Goal: Information Seeking & Learning: Learn about a topic

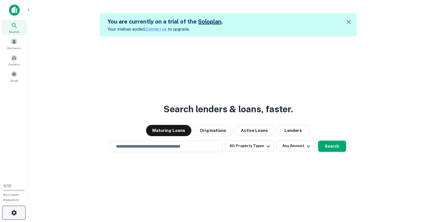
click at [18, 210] on button "button" at bounding box center [13, 213] width 23 height 14
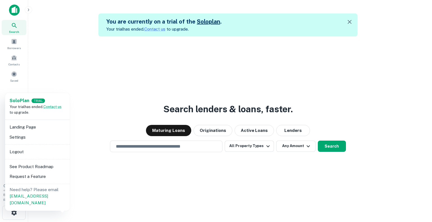
click at [18, 137] on li "Settings" at bounding box center [37, 137] width 60 height 10
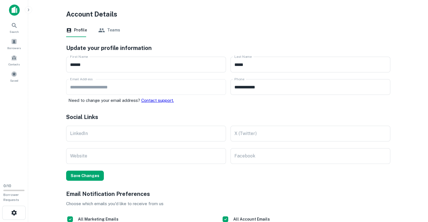
click at [171, 80] on div "**********" at bounding box center [228, 80] width 324 height 47
type input "**********"
click at [261, 98] on div "**********" at bounding box center [310, 91] width 160 height 25
click at [278, 89] on input "**********" at bounding box center [310, 87] width 160 height 16
click at [223, 94] on div "**********" at bounding box center [228, 80] width 324 height 47
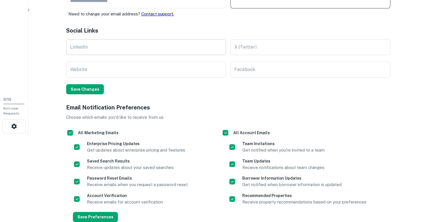
scroll to position [8, 0]
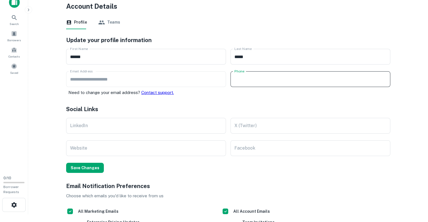
click at [237, 105] on h5 "Social Links" at bounding box center [228, 109] width 324 height 8
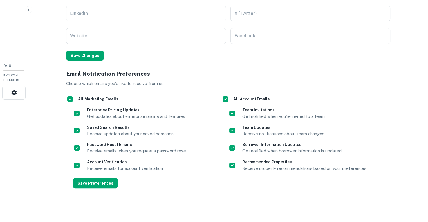
click at [82, 55] on button "Save Changes" at bounding box center [85, 56] width 38 height 10
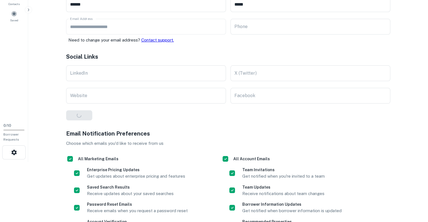
scroll to position [0, 0]
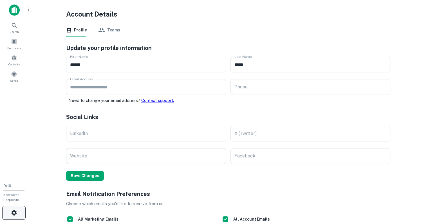
click at [15, 215] on icon "button" at bounding box center [13, 212] width 5 height 5
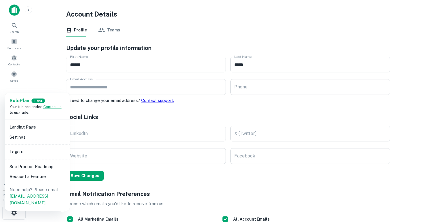
click at [20, 153] on li "Logout" at bounding box center [37, 152] width 60 height 10
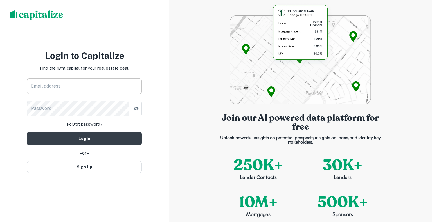
drag, startPoint x: 63, startPoint y: 87, endPoint x: 64, endPoint y: 91, distance: 4.3
click at [62, 87] on input "Email address" at bounding box center [84, 86] width 115 height 16
type input "**********"
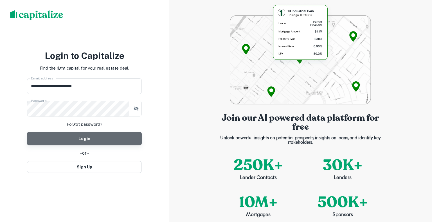
click at [74, 141] on button "Login" at bounding box center [84, 138] width 115 height 13
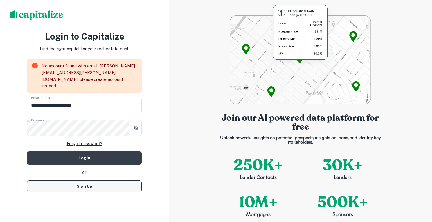
click at [84, 186] on button "Sign Up" at bounding box center [84, 187] width 115 height 12
select select "**"
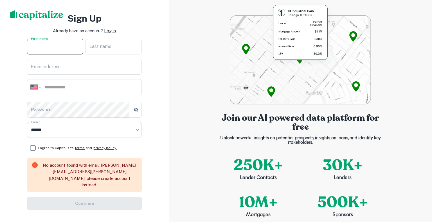
click at [43, 50] on input "First name" at bounding box center [55, 47] width 56 height 16
type input "******"
type input "*****"
type input "**********"
drag, startPoint x: 88, startPoint y: 88, endPoint x: 21, endPoint y: 84, distance: 67.4
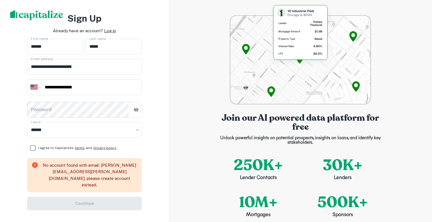
click at [21, 84] on div "**********" at bounding box center [84, 111] width 169 height 222
type input "**********"
click at [139, 111] on button "button" at bounding box center [136, 110] width 10 height 10
click at [158, 129] on div "**********" at bounding box center [84, 111] width 169 height 222
click at [47, 151] on span "I agree to Capitalize's terms and privacy policy." at bounding box center [77, 148] width 78 height 5
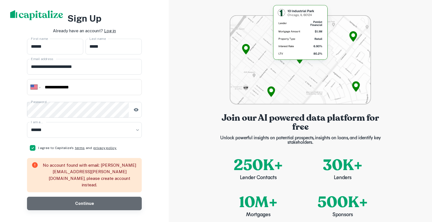
click at [71, 202] on button "Continue" at bounding box center [84, 203] width 115 height 13
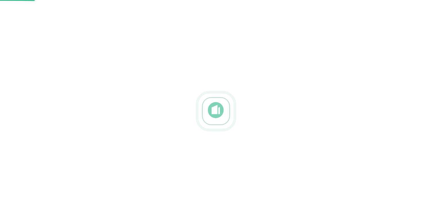
select select "**"
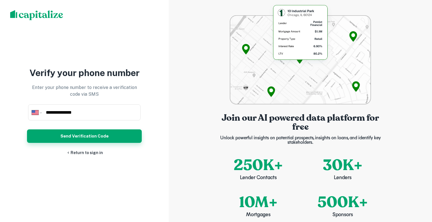
click at [79, 139] on button "Send Verification Code" at bounding box center [84, 136] width 115 height 13
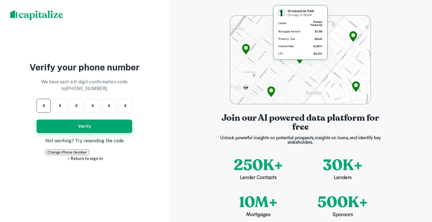
type input "*"
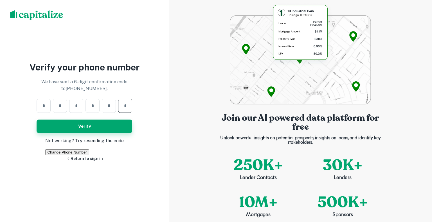
type input "*"
click at [83, 120] on button "Verify" at bounding box center [85, 126] width 96 height 13
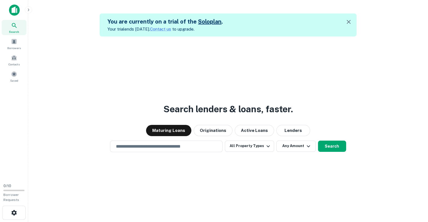
click at [129, 84] on div "Search lenders & loans, faster. Maturing Loans Originations Active Loans Lender…" at bounding box center [228, 148] width 391 height 222
click at [15, 212] on icon "button" at bounding box center [13, 212] width 5 height 5
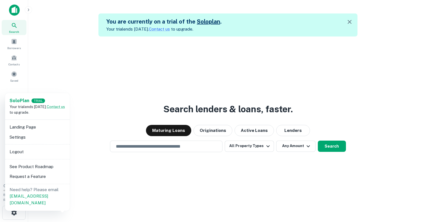
click at [16, 137] on li "Settings" at bounding box center [37, 137] width 60 height 10
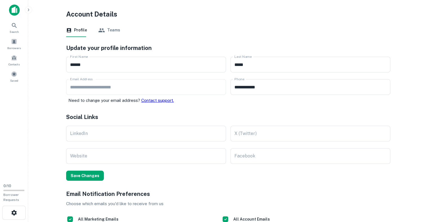
click at [112, 32] on button "Teams" at bounding box center [109, 30] width 22 height 13
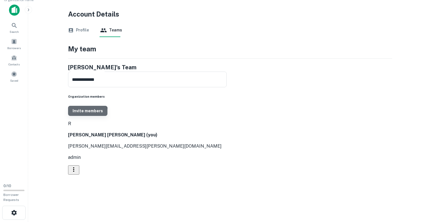
click at [107, 106] on button "Invite members" at bounding box center [87, 111] width 39 height 10
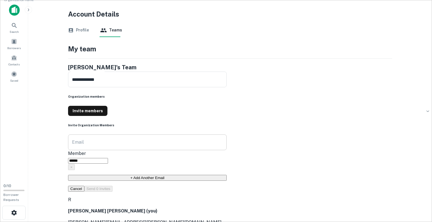
click at [185, 135] on input "Email" at bounding box center [147, 143] width 159 height 16
type input "**********"
click at [227, 123] on div "**********" at bounding box center [147, 157] width 159 height 69
click at [111, 186] on button "Send 1 Invite" at bounding box center [97, 189] width 26 height 6
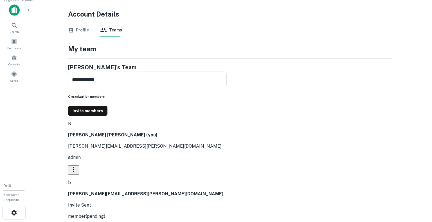
click at [304, 130] on div "**********" at bounding box center [226, 146] width 331 height 178
click at [8, 29] on div "Search" at bounding box center [14, 27] width 25 height 15
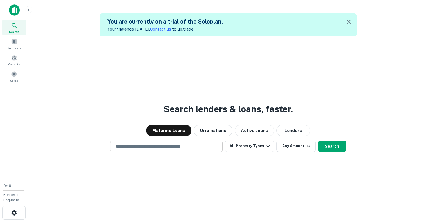
click at [125, 148] on input "text" at bounding box center [165, 146] width 107 height 6
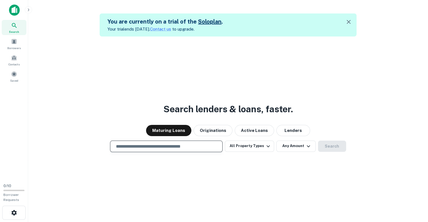
type input "*"
type input "**********"
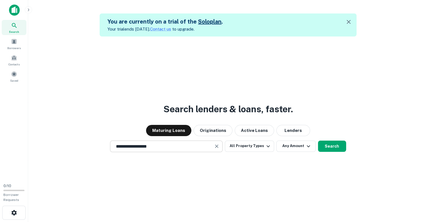
click at [169, 145] on input "**********" at bounding box center [161, 146] width 99 height 6
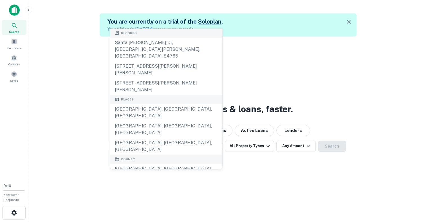
click at [145, 164] on div "Santa Clara County, CA, USA" at bounding box center [166, 172] width 112 height 17
type input "**********"
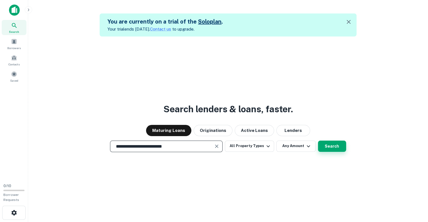
click at [333, 146] on button "Search" at bounding box center [332, 146] width 28 height 11
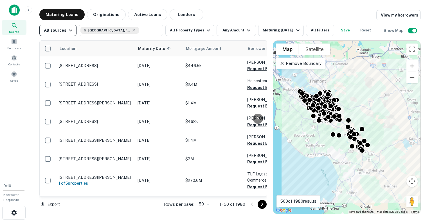
click at [62, 29] on div "All sources" at bounding box center [59, 30] width 30 height 7
click at [193, 28] on div at bounding box center [216, 111] width 432 height 222
click at [192, 30] on button "All Property Types" at bounding box center [189, 30] width 49 height 11
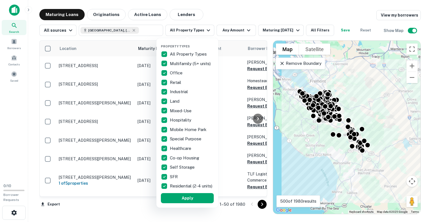
click at [180, 50] on div "All Property Types" at bounding box center [187, 54] width 53 height 10
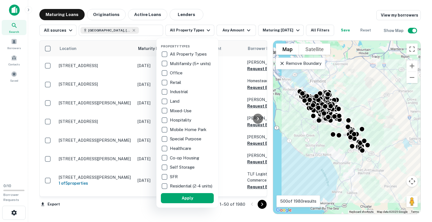
click at [180, 63] on p "Multifamily (5+ units)" at bounding box center [191, 63] width 42 height 7
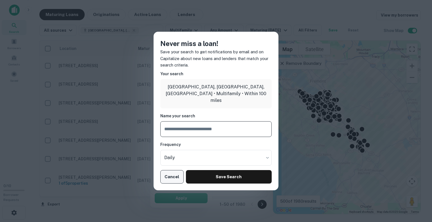
click at [174, 175] on button "Cancel" at bounding box center [171, 176] width 23 height 13
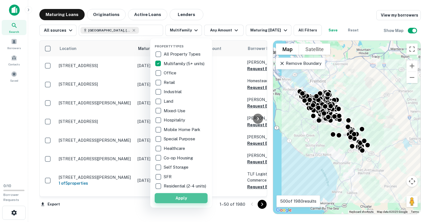
click at [180, 204] on button "Apply" at bounding box center [181, 198] width 53 height 10
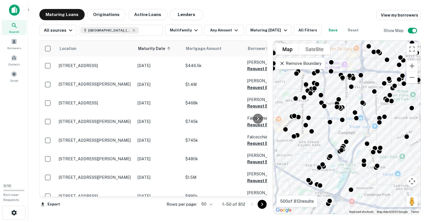
drag, startPoint x: 365, startPoint y: 78, endPoint x: 277, endPoint y: 170, distance: 127.3
click at [279, 172] on div "To activate drag with keyboard, press Alt + Enter. Once in keyboard drag state,…" at bounding box center [346, 127] width 147 height 173
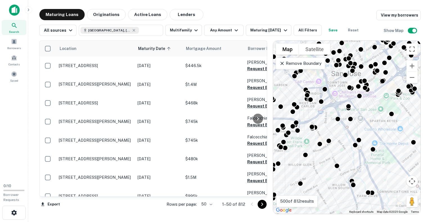
drag, startPoint x: 382, startPoint y: 114, endPoint x: 290, endPoint y: 152, distance: 99.2
click at [290, 152] on div "To activate drag with keyboard, press Alt + Enter. Once in keyboard drag state,…" at bounding box center [346, 127] width 147 height 173
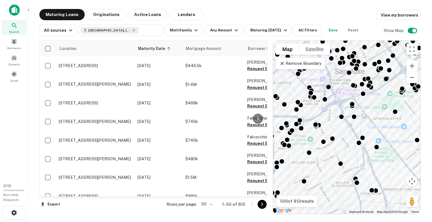
drag, startPoint x: 313, startPoint y: 152, endPoint x: 365, endPoint y: 85, distance: 84.2
click at [366, 83] on div "To activate drag with keyboard, press Alt + Enter. Once in keyboard drag state,…" at bounding box center [346, 127] width 147 height 173
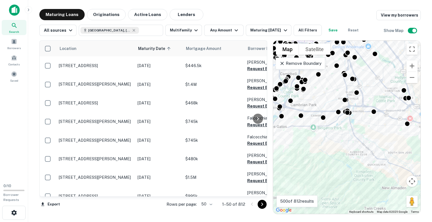
drag, startPoint x: 340, startPoint y: 131, endPoint x: 310, endPoint y: 154, distance: 37.5
click at [310, 154] on div "To activate drag with keyboard, press Alt + Enter. Once in keyboard drag state,…" at bounding box center [346, 127] width 147 height 173
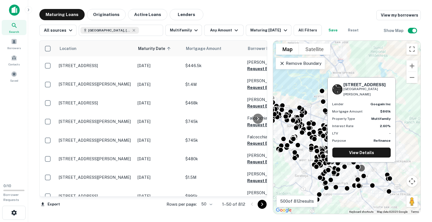
drag, startPoint x: 337, startPoint y: 103, endPoint x: 363, endPoint y: 166, distance: 68.1
click at [363, 166] on body "Search Borrowers Contacts Saved 0 / 10 Borrower Requests Maturing Loans Origina…" at bounding box center [216, 111] width 432 height 222
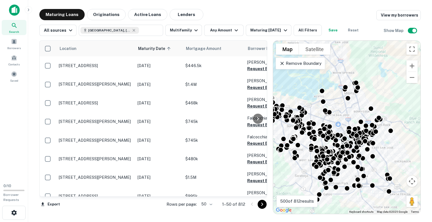
click at [403, 152] on div "To activate drag with keyboard, press Alt + Enter. Once in keyboard drag state,…" at bounding box center [346, 127] width 147 height 173
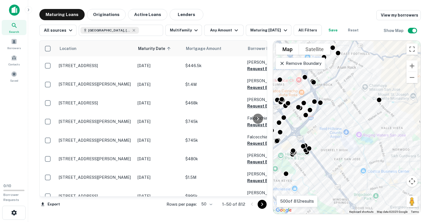
drag, startPoint x: 389, startPoint y: 120, endPoint x: 352, endPoint y: 143, distance: 43.5
click at [352, 143] on div "To activate drag with keyboard, press Alt + Enter. Once in keyboard drag state,…" at bounding box center [346, 127] width 147 height 173
click at [378, 96] on div "To activate drag with keyboard, press Alt + Enter. Once in keyboard drag state,…" at bounding box center [346, 127] width 147 height 173
click at [378, 101] on div at bounding box center [379, 99] width 8 height 8
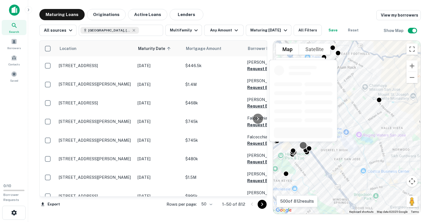
drag, startPoint x: 303, startPoint y: 143, endPoint x: 302, endPoint y: 147, distance: 4.7
click at [303, 143] on div at bounding box center [303, 102] width 69 height 87
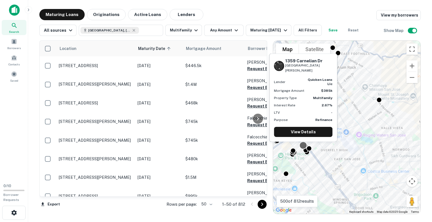
click at [302, 147] on div at bounding box center [303, 145] width 8 height 8
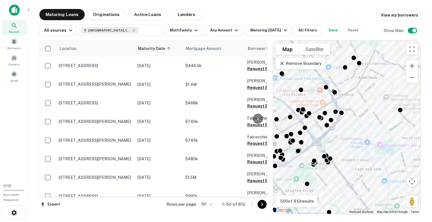
drag, startPoint x: 368, startPoint y: 124, endPoint x: 391, endPoint y: 135, distance: 25.3
click at [391, 135] on div "To activate drag with keyboard, press Alt + Enter. Once in keyboard drag state,…" at bounding box center [346, 127] width 147 height 173
click at [340, 111] on div at bounding box center [341, 112] width 8 height 8
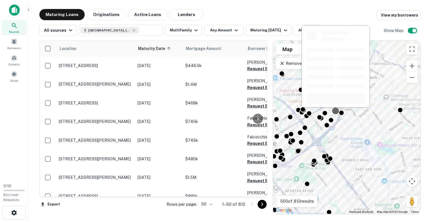
click at [333, 113] on div at bounding box center [336, 111] width 8 height 8
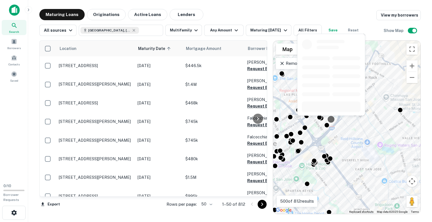
click at [331, 120] on div at bounding box center [331, 119] width 8 height 8
click at [326, 127] on div at bounding box center [327, 124] width 8 height 8
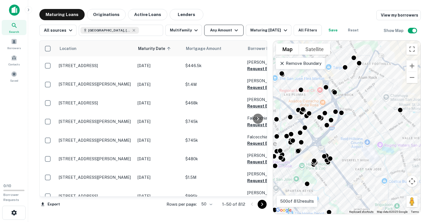
click at [219, 29] on button "Any Amount" at bounding box center [223, 30] width 39 height 11
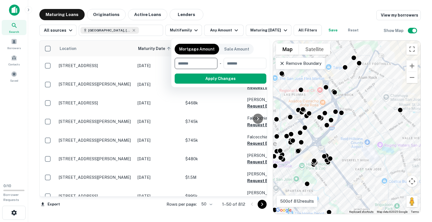
click at [186, 61] on input "number" at bounding box center [194, 63] width 39 height 11
type input "*******"
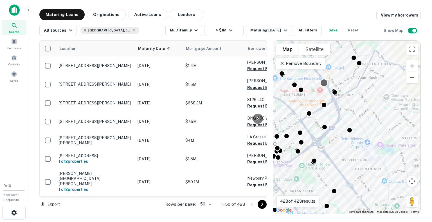
click at [323, 81] on div at bounding box center [324, 83] width 8 height 8
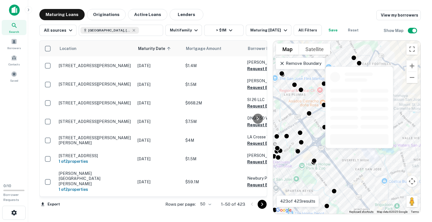
click at [363, 62] on div "To navigate, press the arrow keys. To activate drag with keyboard, press Alt + …" at bounding box center [346, 127] width 147 height 173
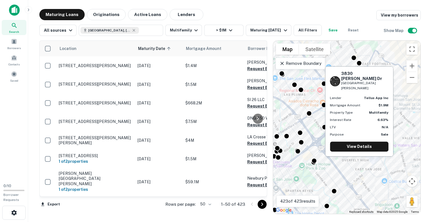
click at [359, 64] on div "3830 Madeline Dr San Jose, CA95127 Lender tellus app inc Mortgage Amount $1.9M …" at bounding box center [359, 109] width 69 height 95
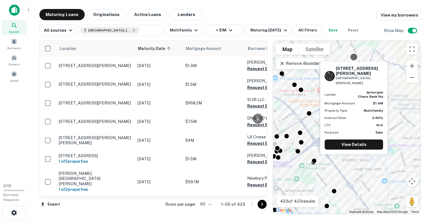
click at [351, 56] on div at bounding box center [354, 57] width 8 height 8
click at [360, 140] on link "View Details" at bounding box center [354, 145] width 58 height 10
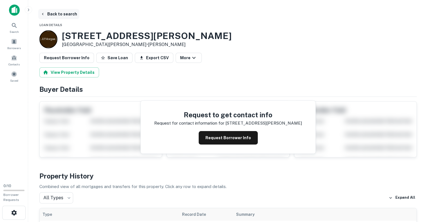
click at [46, 10] on button "Back to search" at bounding box center [58, 14] width 41 height 10
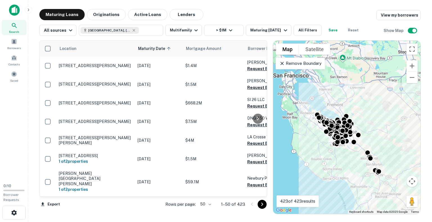
drag, startPoint x: 368, startPoint y: 72, endPoint x: 385, endPoint y: 95, distance: 29.2
click at [385, 95] on div "To activate drag with keyboard, press Alt + Enter. Once in keyboard drag state,…" at bounding box center [346, 127] width 147 height 173
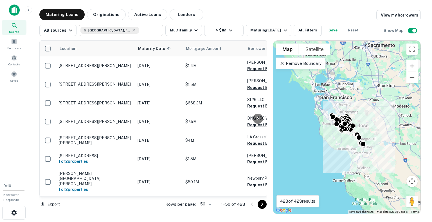
click at [141, 29] on input "text" at bounding box center [150, 30] width 22 height 8
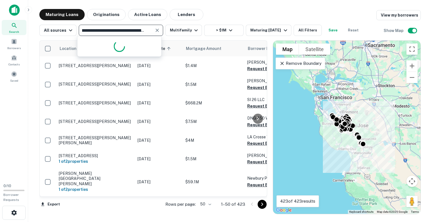
type input "**********"
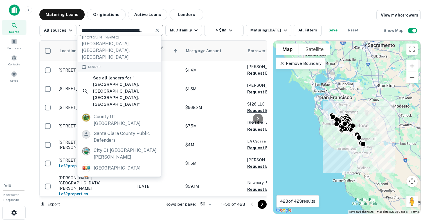
scroll to position [0, 30]
drag, startPoint x: 112, startPoint y: 30, endPoint x: 175, endPoint y: 46, distance: 65.0
click at [175, 46] on div "**********" at bounding box center [229, 112] width 381 height 206
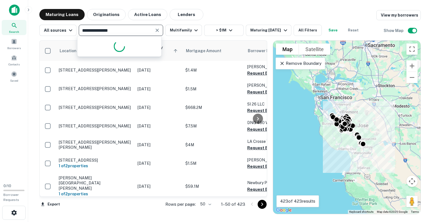
type input "**********"
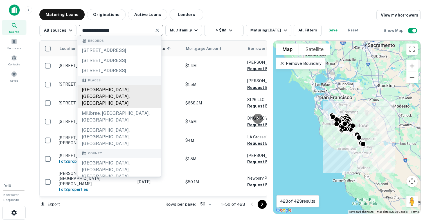
click at [110, 109] on div "[GEOGRAPHIC_DATA], [GEOGRAPHIC_DATA], [GEOGRAPHIC_DATA]" at bounding box center [119, 97] width 84 height 24
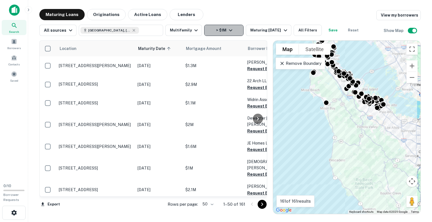
click at [227, 31] on icon "button" at bounding box center [230, 30] width 7 height 7
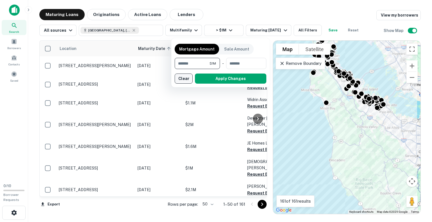
drag, startPoint x: 206, startPoint y: 65, endPoint x: 190, endPoint y: 75, distance: 19.1
click at [195, 64] on input "*******" at bounding box center [192, 63] width 35 height 11
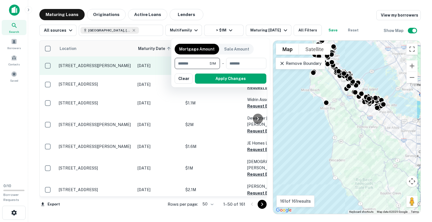
drag, startPoint x: 186, startPoint y: 76, endPoint x: 189, endPoint y: 74, distance: 3.7
click at [185, 76] on button "Clear" at bounding box center [184, 79] width 18 height 10
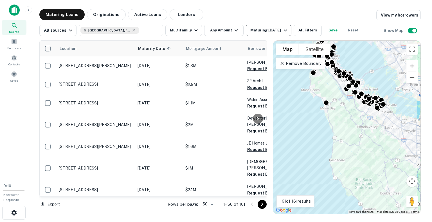
click at [275, 32] on div "Maturing [DATE]" at bounding box center [269, 30] width 38 height 7
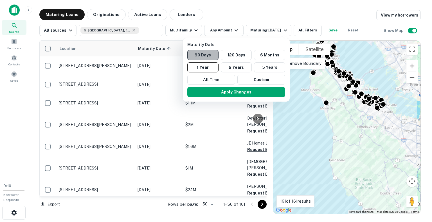
click at [199, 55] on button "90 Days" at bounding box center [202, 55] width 31 height 10
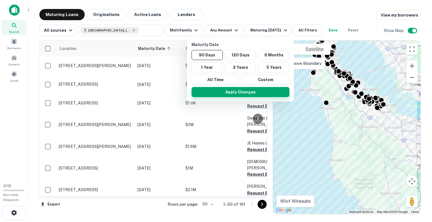
click at [221, 93] on button "Apply Changes" at bounding box center [240, 92] width 98 height 10
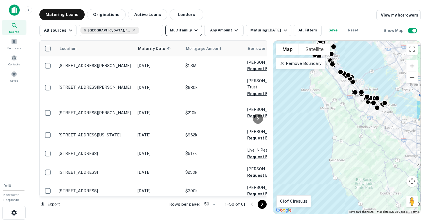
click at [179, 29] on button "Multifamily" at bounding box center [183, 30] width 37 height 11
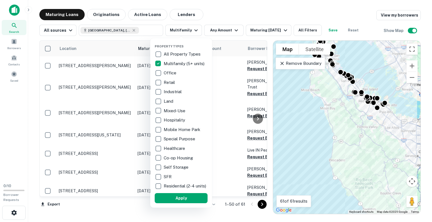
click at [222, 15] on div at bounding box center [216, 111] width 432 height 222
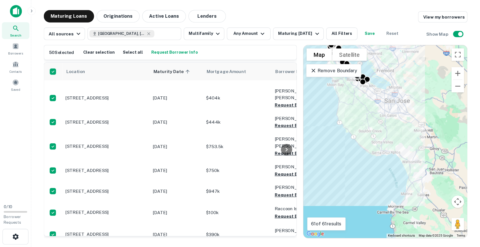
scroll to position [781, 0]
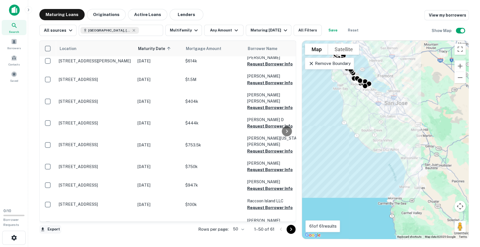
click at [52, 222] on button "Export" at bounding box center [50, 229] width 22 height 8
click at [59, 222] on li "Export as Excel (.xlsx)" at bounding box center [71, 235] width 64 height 10
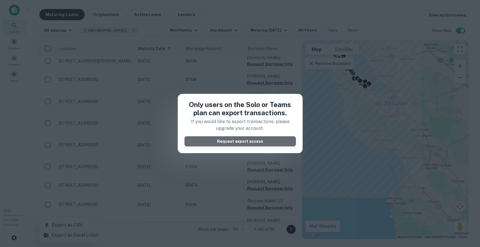
click at [210, 141] on button "Request export access" at bounding box center [239, 141] width 111 height 10
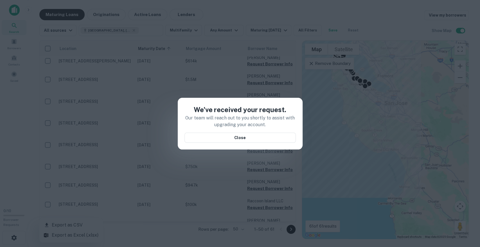
drag, startPoint x: 213, startPoint y: 138, endPoint x: 143, endPoint y: 146, distance: 70.2
click at [213, 139] on button "Close" at bounding box center [239, 138] width 111 height 10
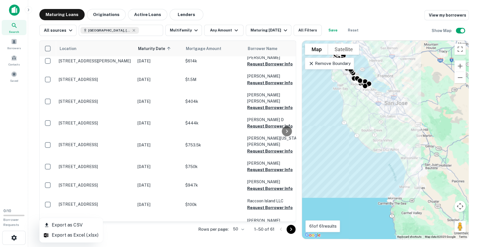
click at [66, 222] on li "Export as CSV" at bounding box center [71, 225] width 64 height 10
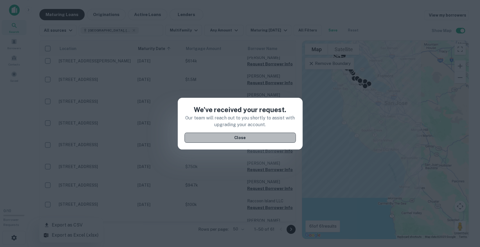
click at [218, 140] on button "Close" at bounding box center [239, 138] width 111 height 10
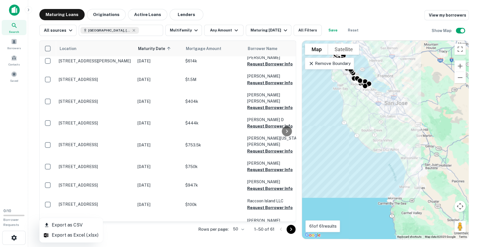
drag, startPoint x: 112, startPoint y: 221, endPoint x: 141, endPoint y: 219, distance: 29.1
click at [141, 219] on div at bounding box center [240, 123] width 480 height 247
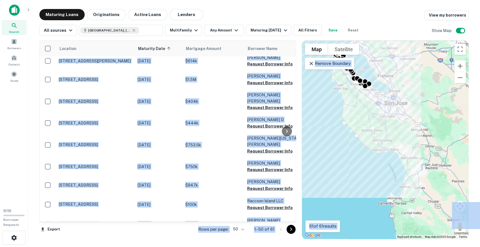
drag, startPoint x: 117, startPoint y: 216, endPoint x: 137, endPoint y: 219, distance: 20.2
click at [125, 222] on div "Export Rows per page: 50 ** 1–50 of 61" at bounding box center [167, 229] width 257 height 15
click at [143, 222] on div "Export Rows per page: 50 ** 1–50 of 61" at bounding box center [167, 229] width 257 height 15
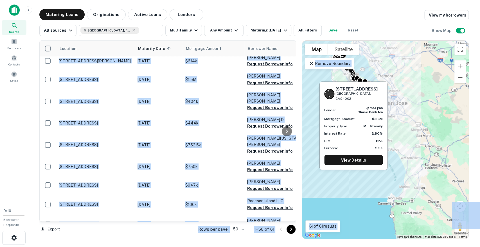
click at [135, 222] on td "[DATE]" at bounding box center [159, 243] width 48 height 19
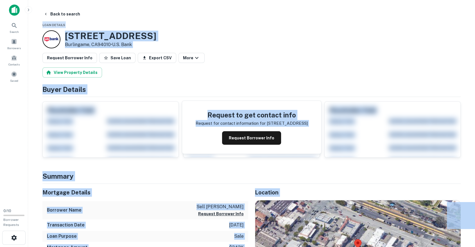
click at [245, 33] on div "[STREET_ADDRESS] • U.s. Bank" at bounding box center [251, 39] width 418 height 18
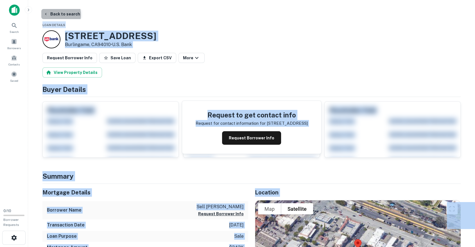
click at [54, 15] on button "Back to search" at bounding box center [61, 14] width 41 height 10
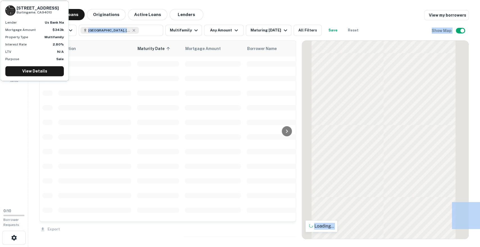
scroll to position [746, 0]
click at [91, 30] on span "[GEOGRAPHIC_DATA], [GEOGRAPHIC_DATA], [GEOGRAPHIC_DATA]" at bounding box center [109, 30] width 42 height 5
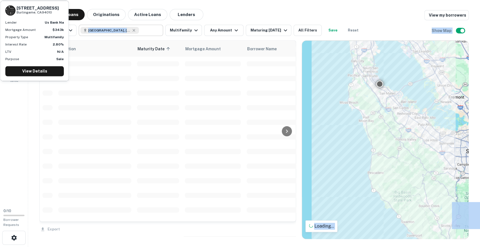
click at [151, 32] on div "[GEOGRAPHIC_DATA], [GEOGRAPHIC_DATA], [GEOGRAPHIC_DATA] ​" at bounding box center [121, 30] width 84 height 11
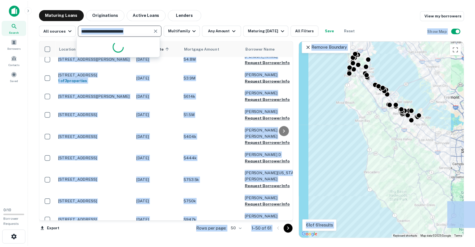
scroll to position [781, 0]
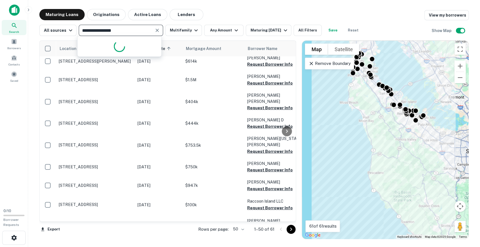
type input "**********"
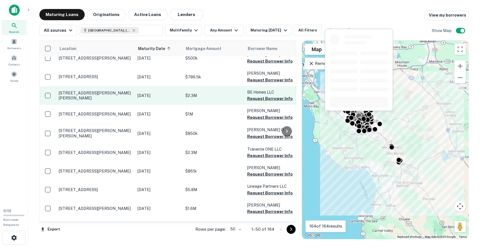
type input "**********"
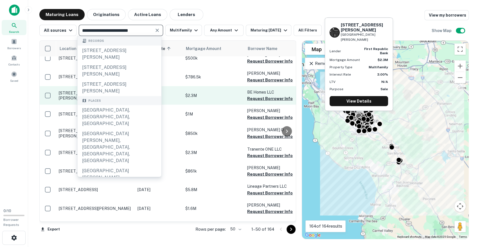
click at [212, 93] on p "$2.3M" at bounding box center [213, 96] width 56 height 6
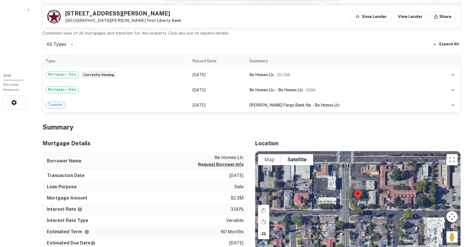
scroll to position [94, 0]
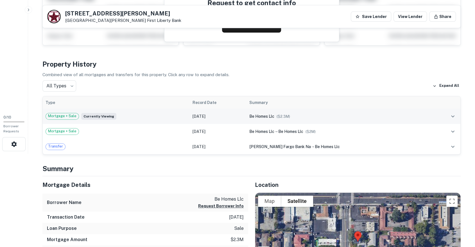
click at [159, 119] on div "Mortgage + Sale Currently viewing" at bounding box center [116, 116] width 141 height 7
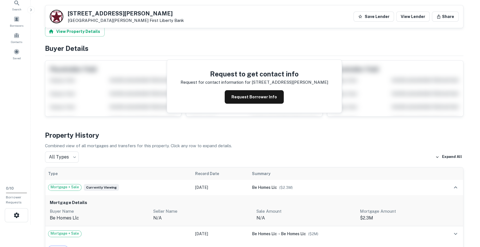
scroll to position [0, 0]
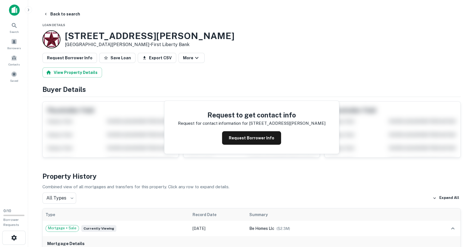
click at [112, 36] on h3 "[STREET_ADDRESS][PERSON_NAME]" at bounding box center [150, 36] width 170 height 11
click at [112, 37] on h3 "[STREET_ADDRESS][PERSON_NAME]" at bounding box center [150, 36] width 170 height 11
click at [111, 37] on h3 "[STREET_ADDRESS][PERSON_NAME]" at bounding box center [150, 36] width 170 height 11
click at [111, 39] on h3 "[STREET_ADDRESS][PERSON_NAME]" at bounding box center [150, 36] width 170 height 11
drag, startPoint x: 123, startPoint y: 35, endPoint x: 59, endPoint y: 34, distance: 63.6
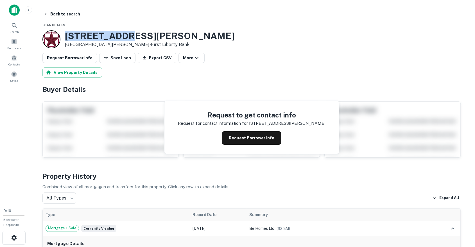
click at [59, 34] on div "[STREET_ADDRESS][PERSON_NAME][PERSON_NAME] • First Liberty Bank" at bounding box center [138, 39] width 192 height 18
copy div "[STREET_ADDRESS][PERSON_NAME]"
click at [256, 188] on p "Combined view of all mortgages and transfers for this property. Click any row t…" at bounding box center [251, 187] width 418 height 7
click at [58, 11] on button "Back to search" at bounding box center [61, 14] width 41 height 10
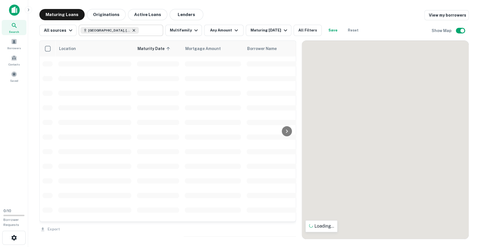
scroll to position [764, 0]
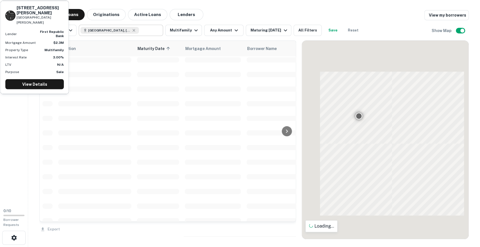
click at [132, 29] on icon at bounding box center [134, 30] width 4 height 4
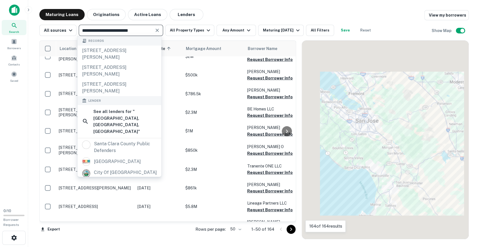
scroll to position [781, 0]
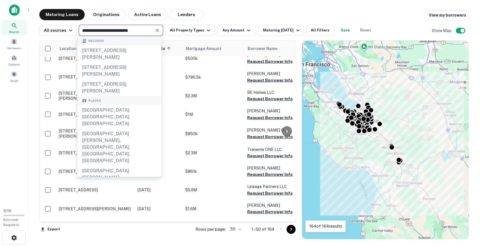
click at [130, 31] on input "**********" at bounding box center [116, 30] width 72 height 8
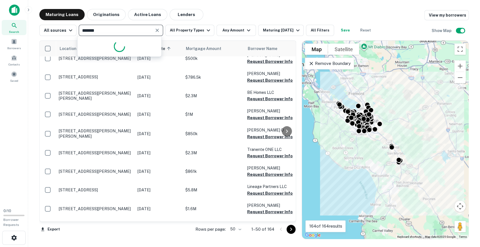
type input "********"
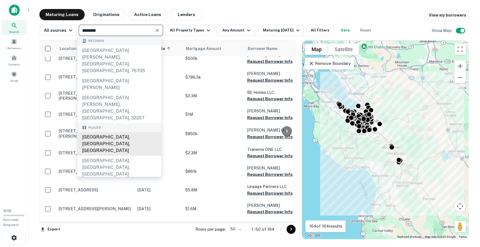
click at [120, 132] on div "[GEOGRAPHIC_DATA], [GEOGRAPHIC_DATA], [GEOGRAPHIC_DATA]" at bounding box center [120, 144] width 84 height 24
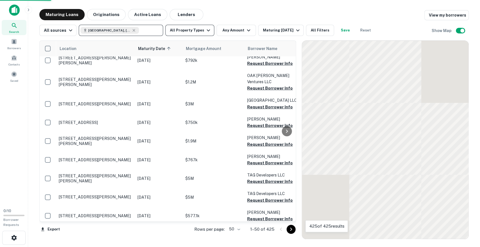
click at [182, 28] on button "All Property Types" at bounding box center [189, 30] width 49 height 11
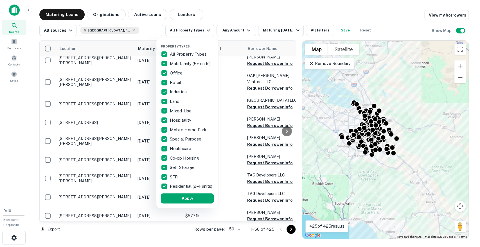
click at [176, 54] on p "All Property Types" at bounding box center [189, 54] width 38 height 7
click at [178, 65] on p "Multifamily (5+ units)" at bounding box center [191, 63] width 42 height 7
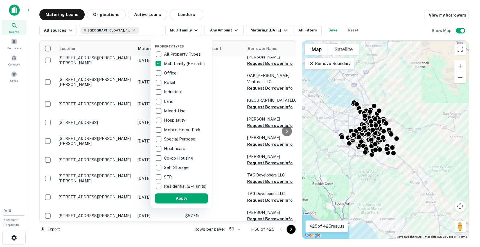
click at [189, 204] on button "Apply" at bounding box center [181, 198] width 53 height 10
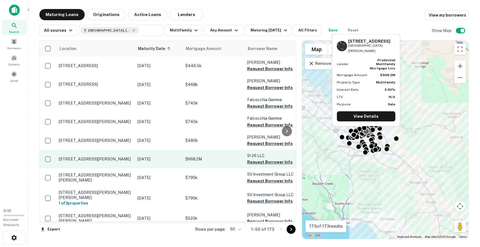
click at [83, 158] on p "[STREET_ADDRESS][PERSON_NAME]" at bounding box center [95, 159] width 73 height 5
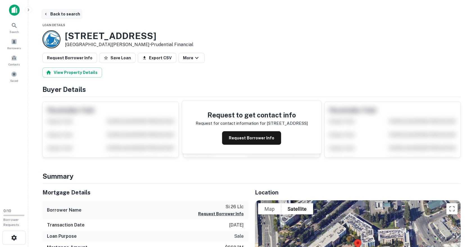
click at [61, 11] on button "Back to search" at bounding box center [61, 14] width 41 height 10
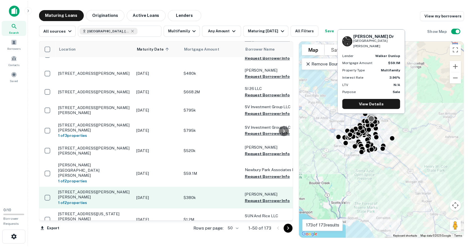
scroll to position [94, 0]
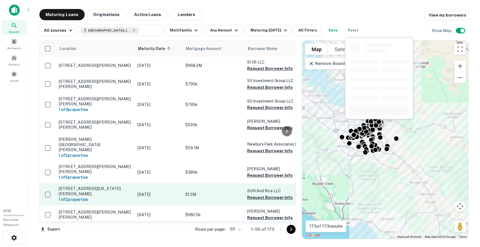
click at [118, 186] on p "[STREET_ADDRESS][US_STATE][PERSON_NAME]" at bounding box center [95, 191] width 73 height 10
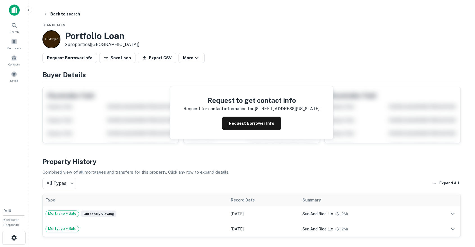
click at [83, 37] on h3 "Portfolio Loan" at bounding box center [102, 36] width 75 height 11
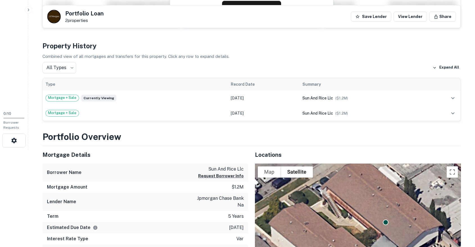
scroll to position [125, 0]
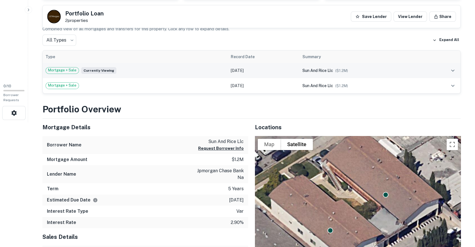
click at [122, 74] on td "Mortgage + Sale Currently viewing" at bounding box center [135, 70] width 185 height 15
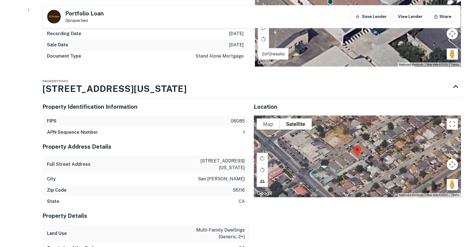
scroll to position [437, 0]
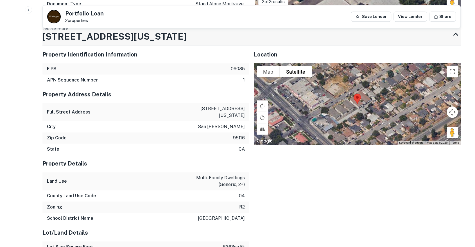
click at [90, 40] on h3 "[STREET_ADDRESS][US_STATE]" at bounding box center [114, 36] width 144 height 13
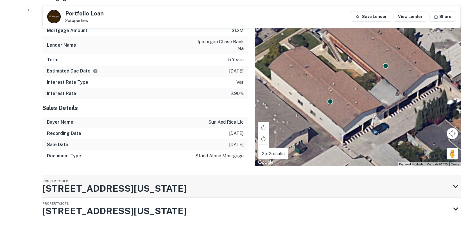
click at [90, 182] on h3 "[STREET_ADDRESS][US_STATE]" at bounding box center [114, 188] width 144 height 13
drag, startPoint x: 139, startPoint y: 190, endPoint x: 42, endPoint y: 188, distance: 97.3
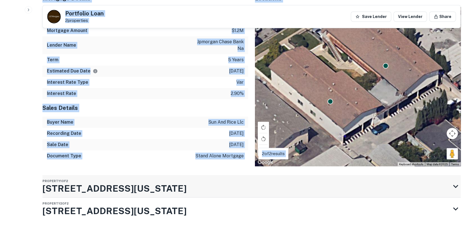
drag, startPoint x: 21, startPoint y: 187, endPoint x: 109, endPoint y: 186, distance: 87.5
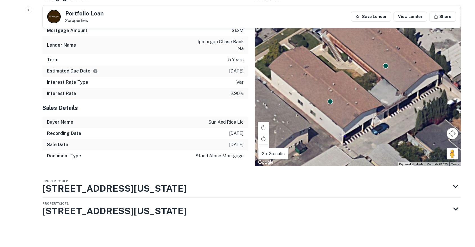
click at [156, 189] on div "Property 1 of 2 [STREET_ADDRESS][US_STATE]" at bounding box center [246, 186] width 408 height 22
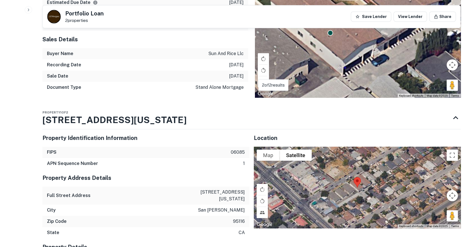
scroll to position [406, 0]
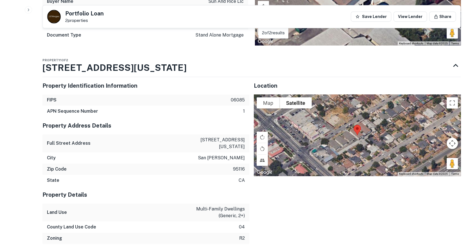
click at [235, 166] on p "95116" at bounding box center [239, 169] width 12 height 7
copy p "95116"
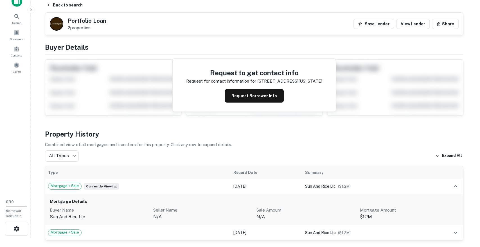
scroll to position [0, 0]
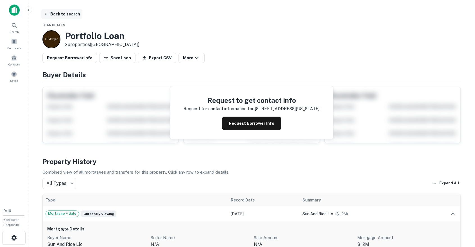
click at [68, 13] on button "Back to search" at bounding box center [61, 14] width 41 height 10
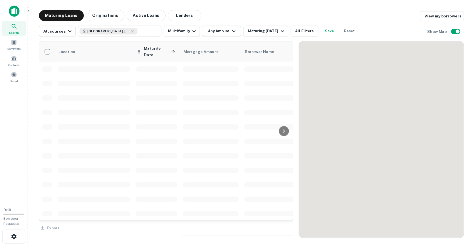
scroll to position [94, 0]
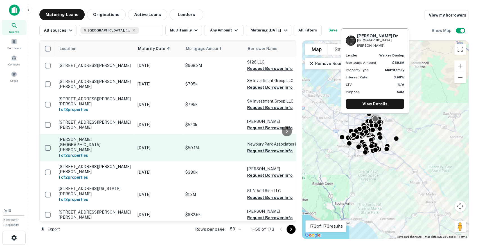
click at [211, 145] on p "$59.1M" at bounding box center [213, 148] width 56 height 6
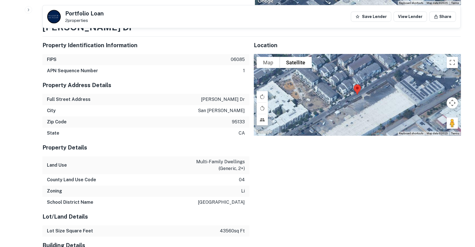
scroll to position [588, 0]
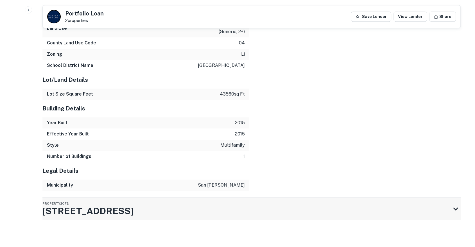
click at [89, 212] on h3 "[STREET_ADDRESS]" at bounding box center [87, 210] width 91 height 13
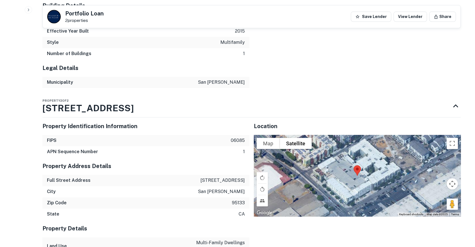
scroll to position [722, 0]
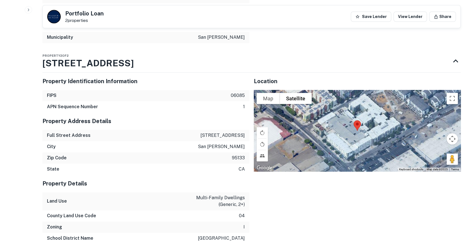
click at [220, 139] on p "[STREET_ADDRESS]" at bounding box center [222, 135] width 44 height 7
copy p "[STREET_ADDRESS]"
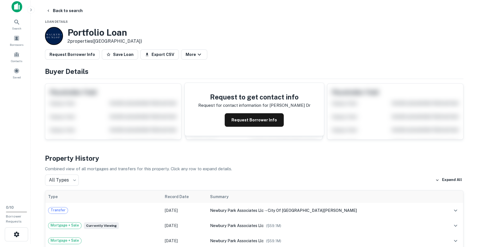
scroll to position [0, 0]
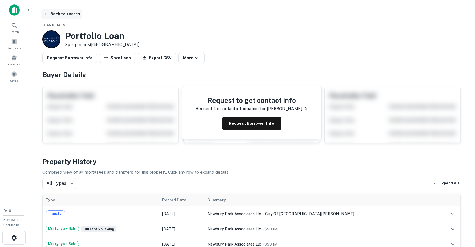
click at [52, 15] on button "Back to search" at bounding box center [61, 14] width 41 height 10
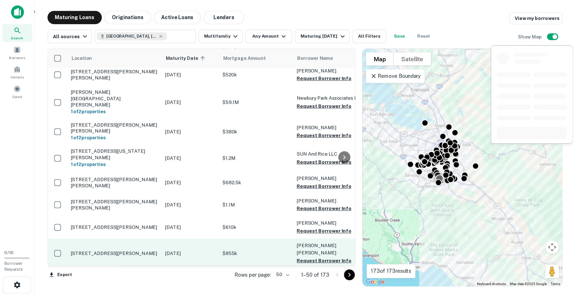
scroll to position [156, 0]
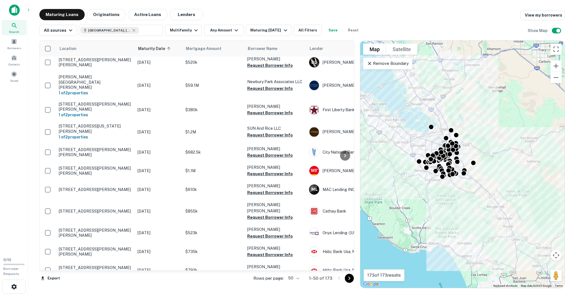
click at [298, 222] on div "Rows per page: 50 ** 1–50 of 173" at bounding box center [301, 278] width 108 height 15
click at [298, 222] on body "Search Borrowers Contacts Saved 0 / 10 Borrower Requests Maturing Loans Origina…" at bounding box center [288, 148] width 576 height 296
click at [295, 222] on li "100" at bounding box center [294, 285] width 16 height 10
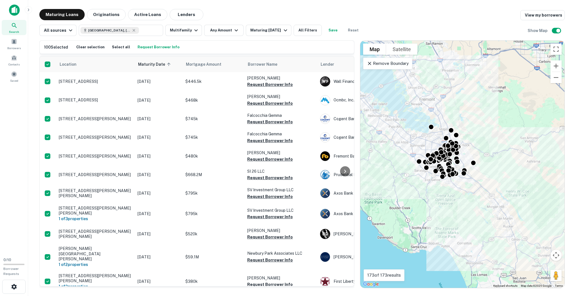
click at [41, 60] on th at bounding box center [48, 65] width 16 height 16
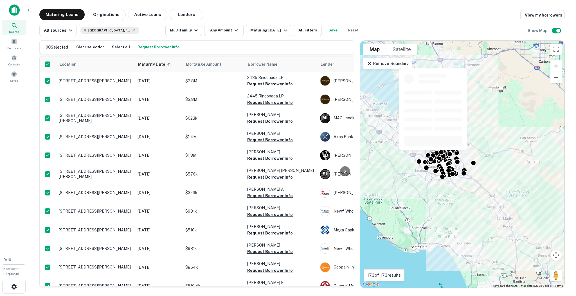
scroll to position [1687, 0]
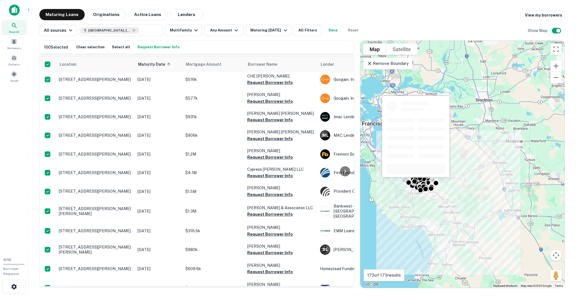
copy body "Search Borrowers Contacts Saved 0 / 10 Borrower Requests Maturing Loans Origina…"
